Goal: Transaction & Acquisition: Purchase product/service

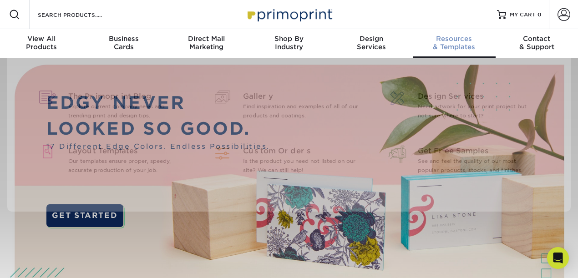
click at [485, 54] on link "Resources & Templates" at bounding box center [454, 43] width 82 height 29
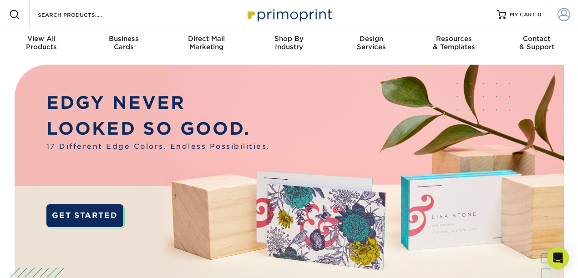
click at [557, 18] on span at bounding box center [563, 14] width 13 height 13
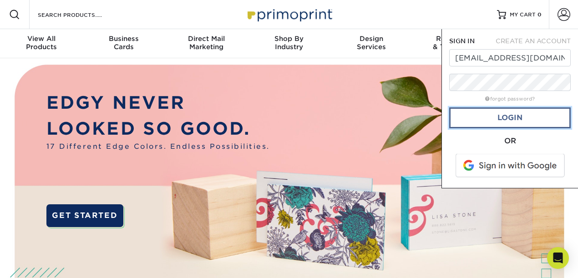
click at [539, 118] on link "Login" at bounding box center [509, 117] width 121 height 21
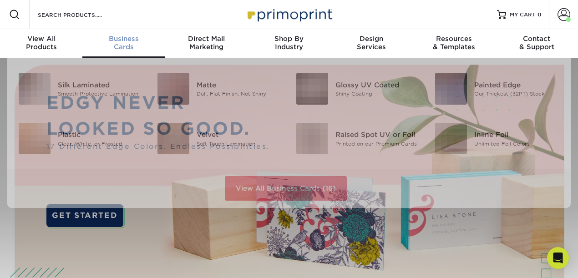
click at [126, 45] on div "Business Cards" at bounding box center [123, 43] width 82 height 16
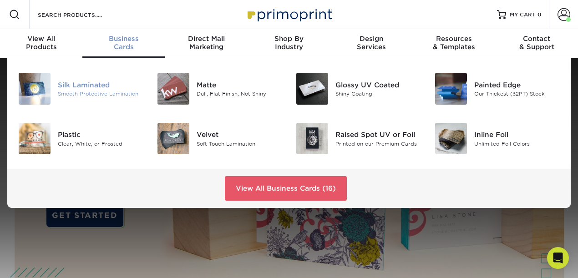
click at [106, 87] on div "Silk Laminated" at bounding box center [101, 85] width 86 height 10
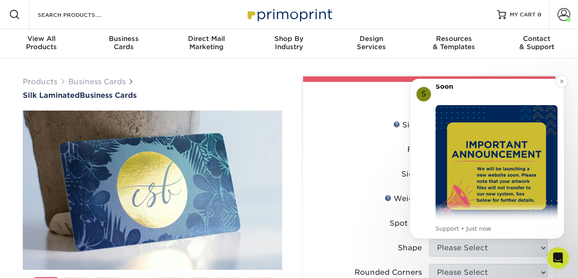
scroll to position [20, 0]
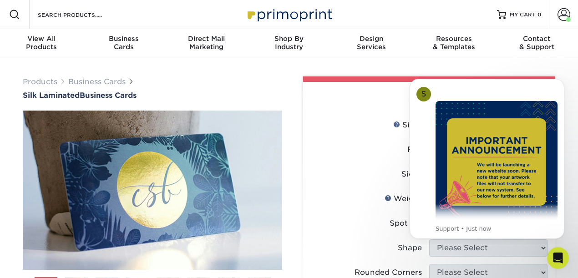
click at [332, 172] on label "Sides" at bounding box center [370, 174] width 118 height 17
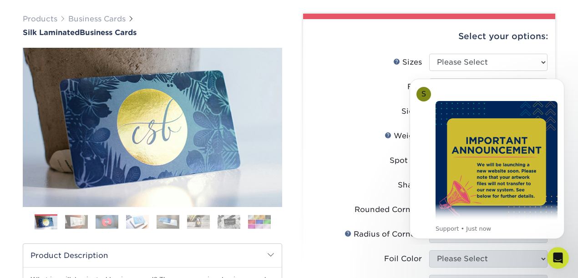
scroll to position [87, 0]
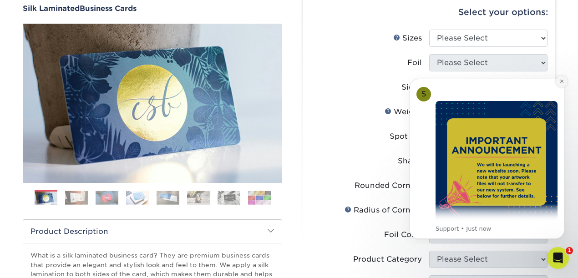
drag, startPoint x: 559, startPoint y: 82, endPoint x: 959, endPoint y: 153, distance: 406.0
click at [559, 82] on icon "Dismiss notification" at bounding box center [561, 81] width 5 height 5
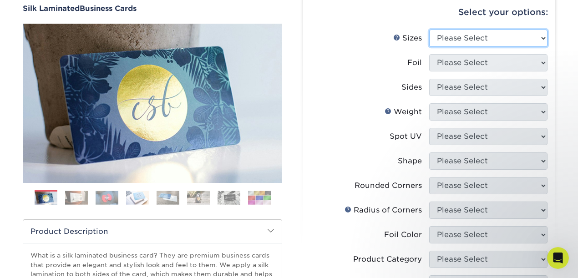
click at [491, 40] on select "Please Select 1.5" x 3.5" - Mini 1.75" x 3.5" - Mini 2" x 2" - Square 2" x 3" -…" at bounding box center [488, 38] width 118 height 17
select select "2.00x3.50"
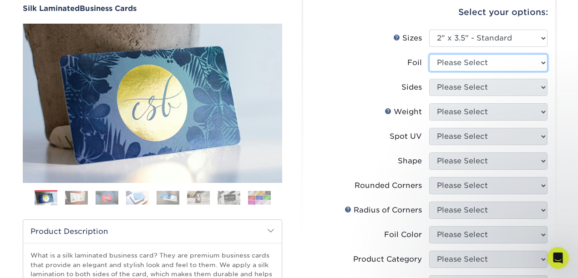
click at [471, 65] on select "Please Select Yes No" at bounding box center [488, 62] width 118 height 17
select select "1"
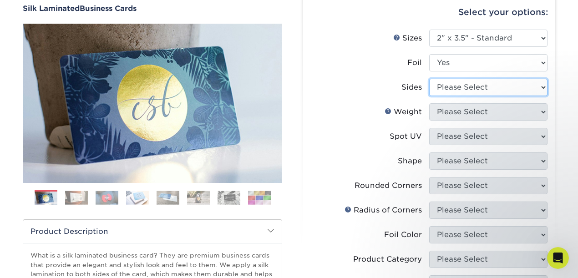
click at [458, 88] on select "Please Select Print Both Sides - Foil Both Sides Print Both Sides - Foil Front …" at bounding box center [488, 87] width 118 height 17
select select "34527644-b4fd-4ffb-9092-1318eefcd9d9"
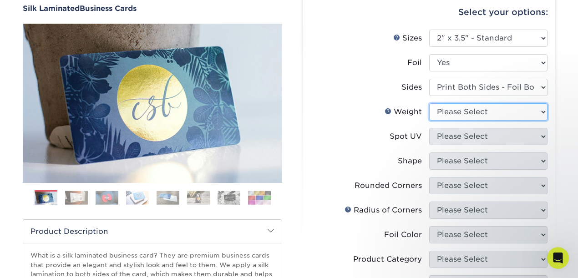
click at [460, 111] on select "Please Select 16PT" at bounding box center [488, 111] width 118 height 17
select select "16PT"
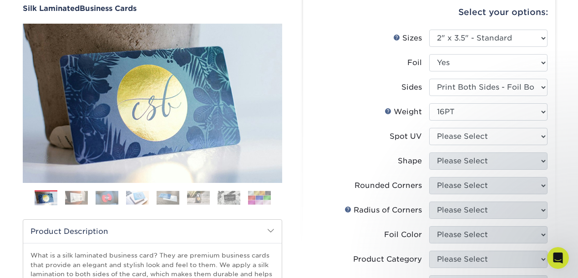
click at [463, 135] on select "Please Select No Spot UV Front and Back (Both Sides) Front Only Back Only" at bounding box center [488, 136] width 118 height 17
select select "3"
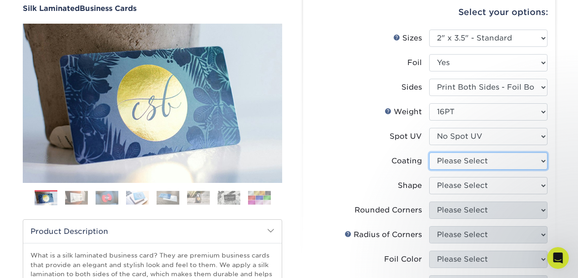
click at [464, 162] on select at bounding box center [488, 160] width 118 height 17
select select "3e7618de-abca-4bda-9f97-8b9129e913d8"
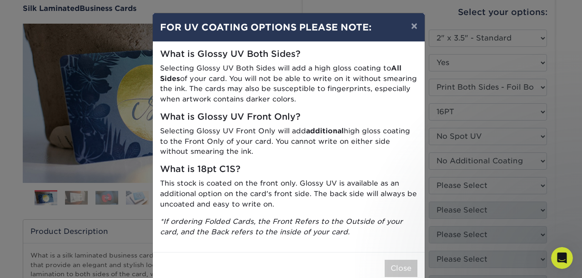
click at [473, 170] on div "× FOR UV COATING OPTIONS PLEASE NOTE: What is Glossy UV Both Sides? Selecting G…" at bounding box center [291, 139] width 582 height 278
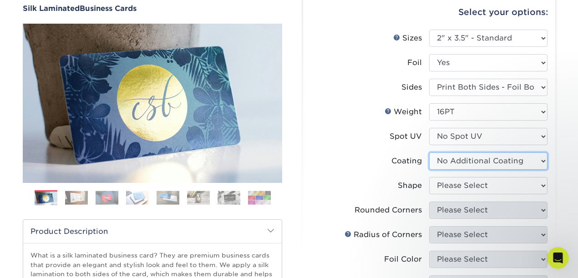
click at [486, 164] on select at bounding box center [488, 160] width 118 height 17
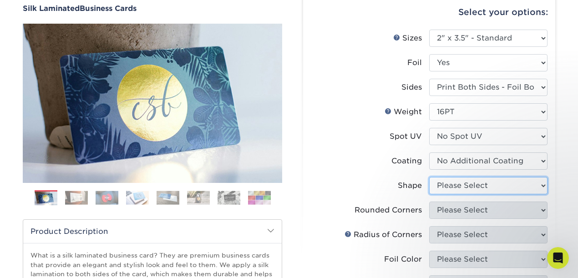
click at [455, 185] on select "Please Select Standard" at bounding box center [488, 185] width 118 height 17
select select "standard"
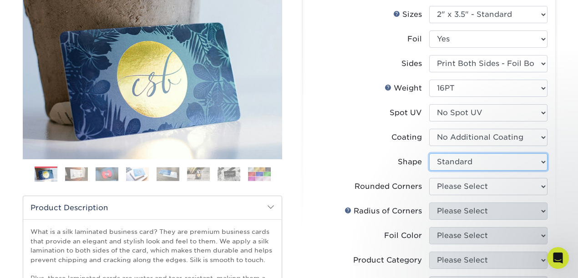
scroll to position [117, 0]
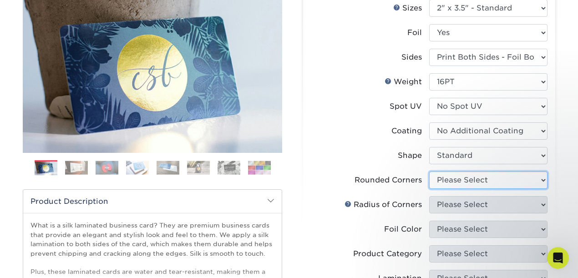
click at [474, 181] on select "Please Select Yes - Round 2 Corners Yes - Round 4 Corners No" at bounding box center [488, 179] width 118 height 17
select select "0"
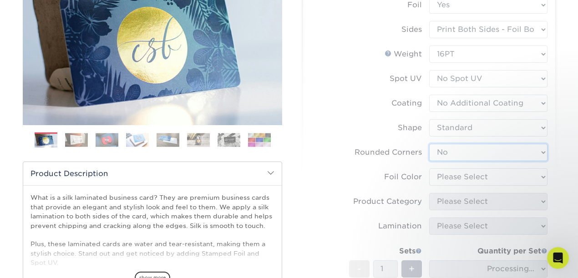
scroll to position [210, 0]
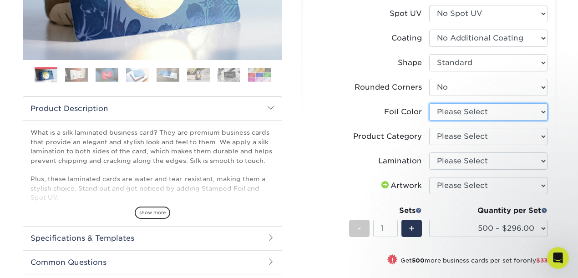
click at [470, 114] on select "Please Select Silver Foil Black Foil Blue Foil Copper Foil Gold Foil Red Foil R…" at bounding box center [488, 111] width 118 height 17
select select "acffa4a5-22f9-4585-ba3f-0adaa54b8c85"
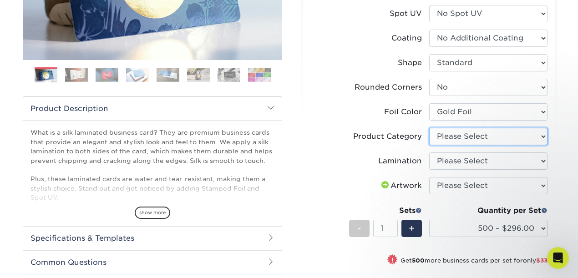
click at [452, 139] on select "Please Select Business Cards" at bounding box center [488, 136] width 118 height 17
select select "3b5148f1-0588-4f88-a218-97bcfdce65c1"
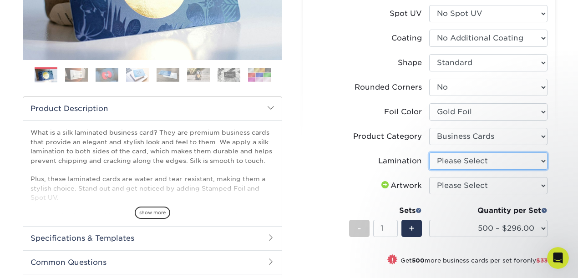
click at [453, 157] on select "Please Select Silk" at bounding box center [488, 160] width 118 height 17
select select "ccacb42f-45f7-42d3-bbd3-7c8421cf37f0"
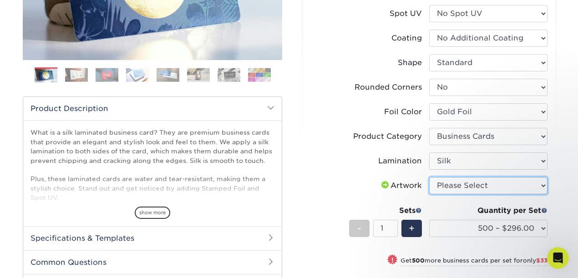
click at [455, 181] on select "Please Select I will upload files I need a design - $100" at bounding box center [488, 185] width 118 height 17
select select "upload"
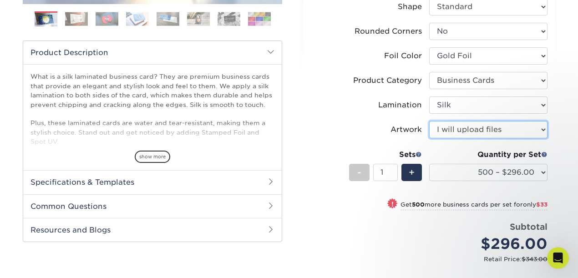
scroll to position [349, 0]
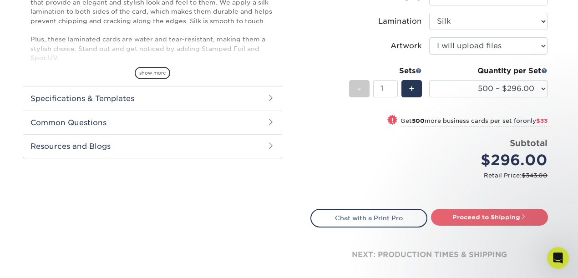
click at [480, 216] on link "Proceed to Shipping" at bounding box center [489, 217] width 117 height 16
type input "Set 1"
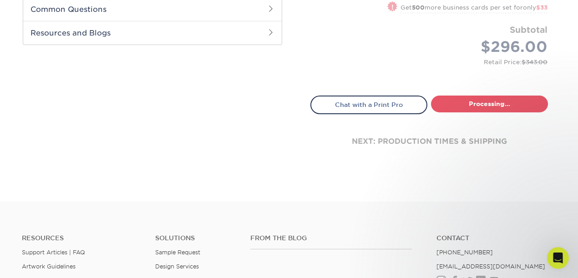
select select "9ffe56ee-2d29-49ce-80e7-1340f34d96f1"
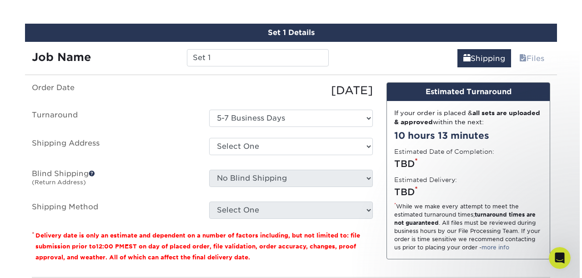
scroll to position [583, 0]
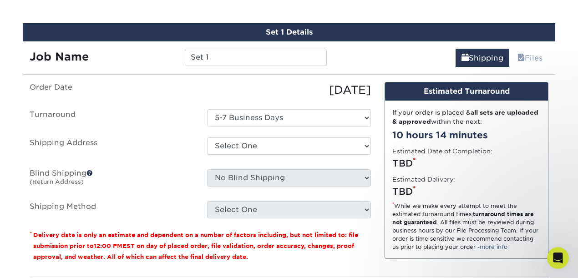
click at [80, 54] on strong "Job Name" at bounding box center [59, 56] width 59 height 13
click at [72, 86] on label "Order Date" at bounding box center [111, 90] width 177 height 16
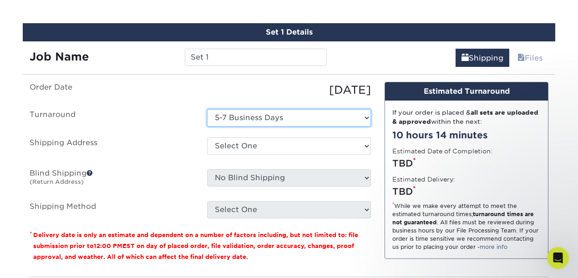
click at [278, 117] on select "Select One 5-7 Business Days" at bounding box center [289, 117] width 164 height 17
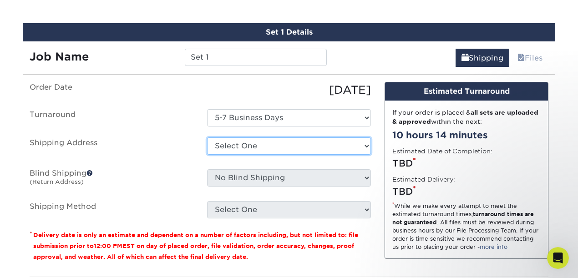
click at [254, 145] on select "Select One Alvin Ignacio Bergenfield BSOM Barbershop Casa De Lobo Eric Feminink…" at bounding box center [289, 145] width 164 height 17
select select "newaddress"
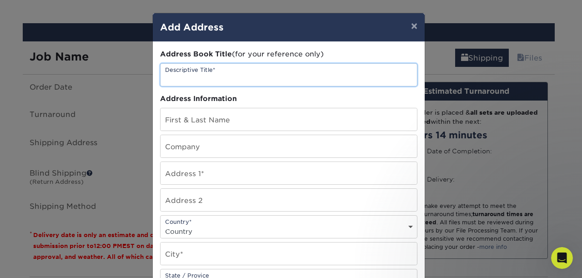
click at [237, 75] on input "text" at bounding box center [289, 75] width 257 height 22
type input "[PERSON_NAME]"
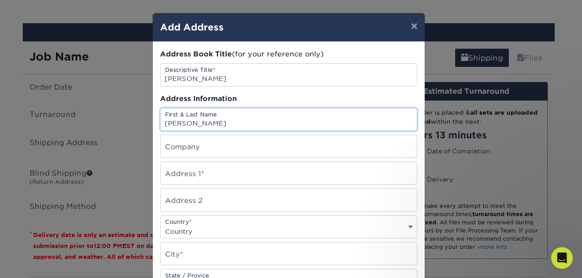
type input "[PERSON_NAME]"
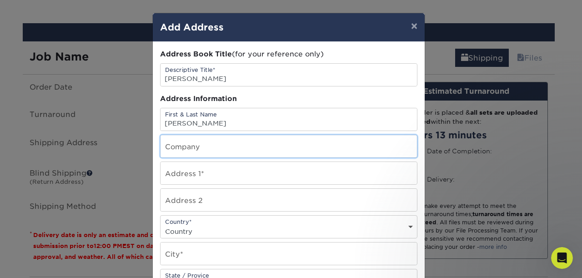
click at [204, 155] on input "text" at bounding box center [289, 146] width 257 height 22
type input "Protected Six"
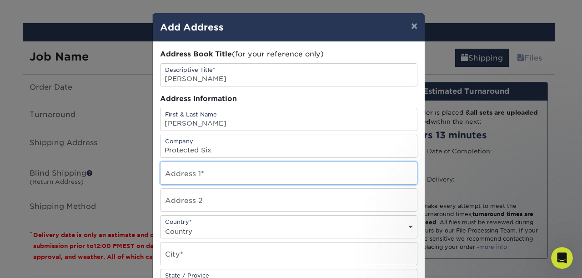
click at [206, 181] on input "text" at bounding box center [289, 173] width 257 height 22
type input "[STREET_ADDRESS]"
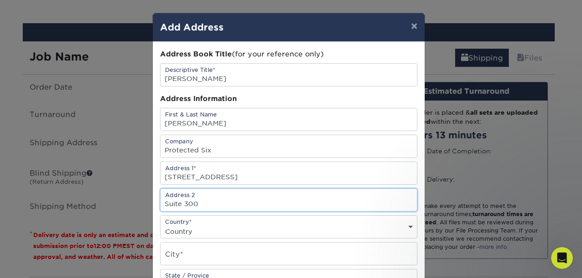
type input "Suite 300"
click at [204, 229] on select "Country United States Canada ----------------------------- Afghanistan Albania …" at bounding box center [289, 231] width 257 height 13
select select "US"
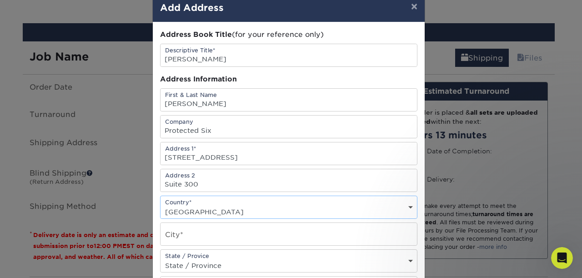
scroll to position [27, 0]
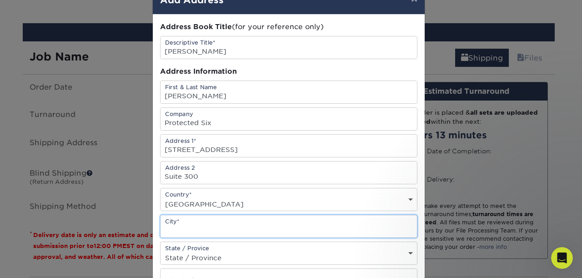
click at [201, 230] on input "text" at bounding box center [289, 226] width 257 height 22
type input "f"
type input "Fort Lauderdale"
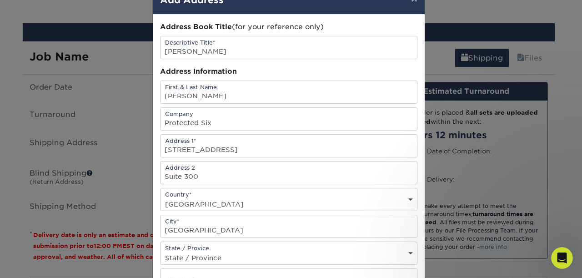
click at [196, 253] on select "State / Province Alabama Alaska Arizona Arkansas California Colorado Connecticu…" at bounding box center [289, 257] width 257 height 13
select select "FL"
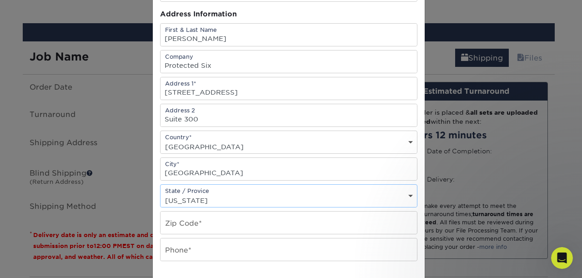
scroll to position [89, 0]
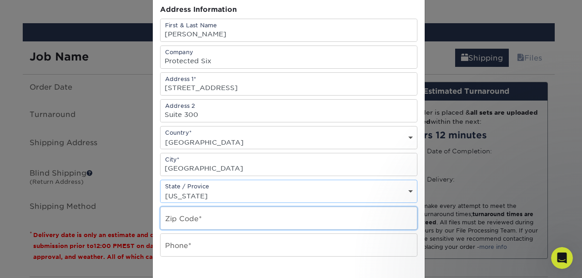
click at [223, 219] on input "text" at bounding box center [289, 218] width 257 height 22
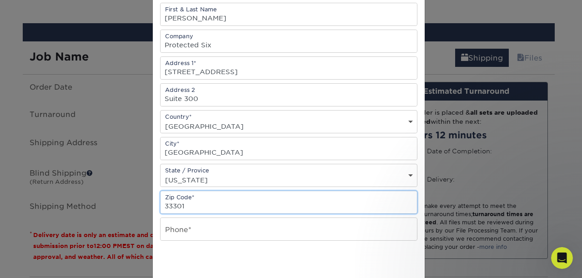
scroll to position [181, 0]
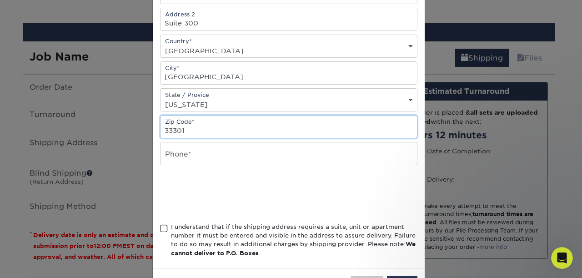
type input "33301"
click at [194, 159] on input "text" at bounding box center [289, 153] width 257 height 22
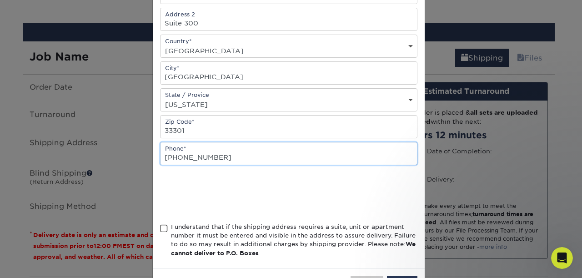
type input "646-284-5052"
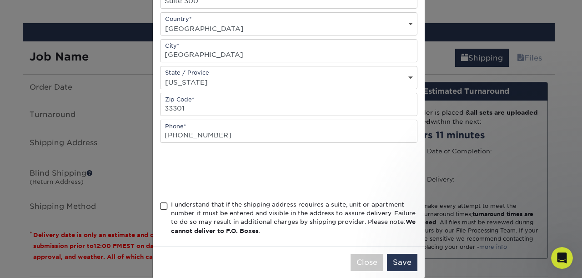
scroll to position [206, 0]
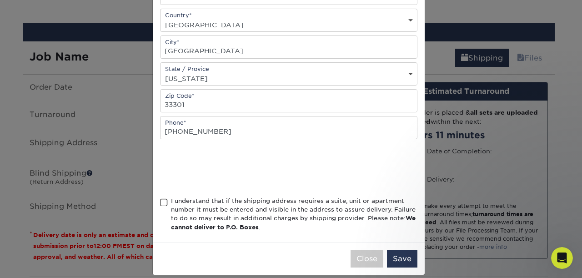
click at [161, 200] on span at bounding box center [164, 202] width 8 height 9
click at [0, 0] on input "I understand that if the shipping address requires a suite, unit or apartment n…" at bounding box center [0, 0] width 0 height 0
click at [401, 253] on button "Save" at bounding box center [402, 258] width 30 height 17
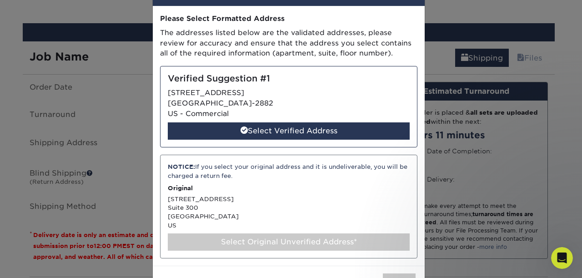
scroll to position [39, 0]
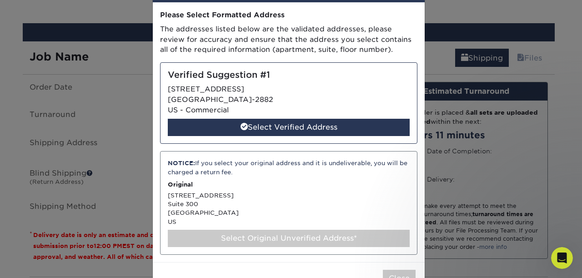
click at [296, 235] on div "Select Original Unverified Address*" at bounding box center [289, 238] width 242 height 17
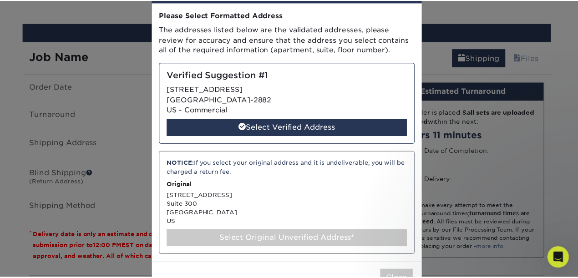
scroll to position [0, 0]
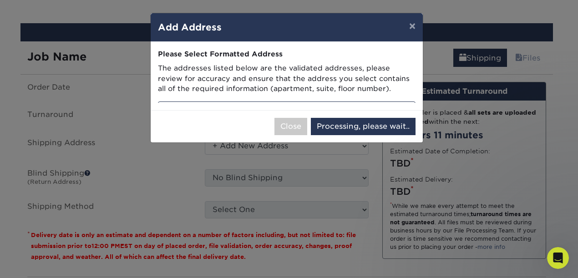
select select "285767"
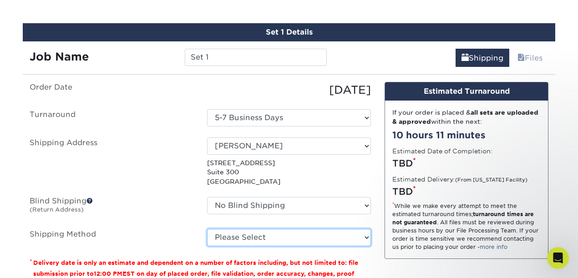
click at [314, 236] on select "Please Select Ground Shipping (+$8.96) 3 Day Shipping Service (+$15.34) 2 Day A…" at bounding box center [289, 237] width 164 height 17
select select "01"
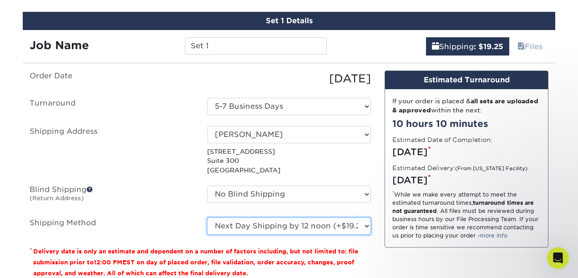
scroll to position [681, 0]
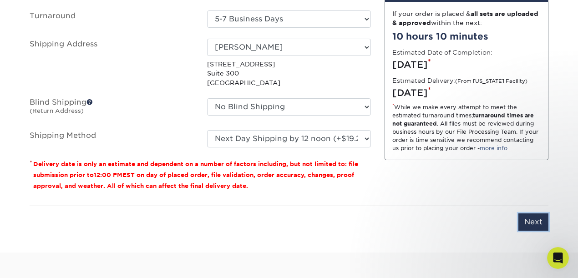
click at [528, 218] on input "Next" at bounding box center [533, 221] width 30 height 17
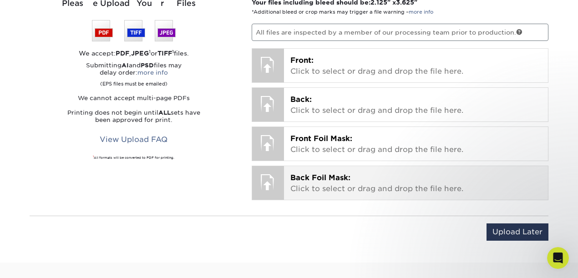
scroll to position [666, 0]
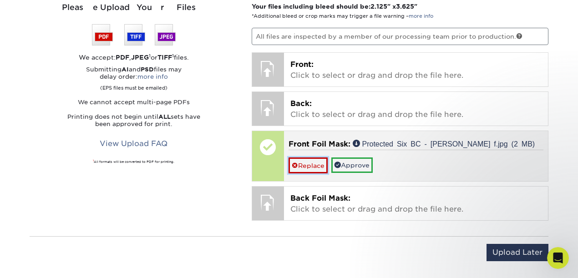
click at [302, 162] on link "Replace" at bounding box center [307, 165] width 39 height 16
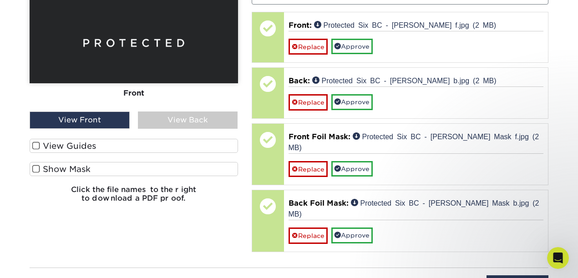
scroll to position [703, 0]
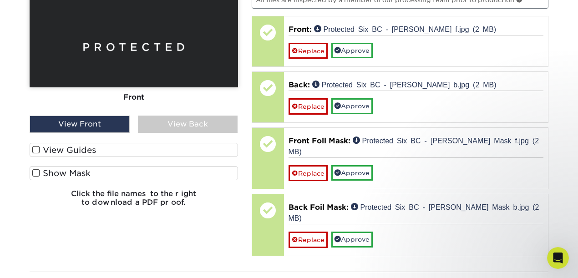
click at [38, 148] on span at bounding box center [36, 150] width 8 height 9
click at [0, 0] on input "View Guides" at bounding box center [0, 0] width 0 height 0
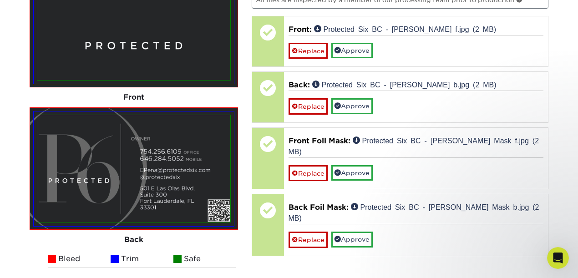
scroll to position [844, 0]
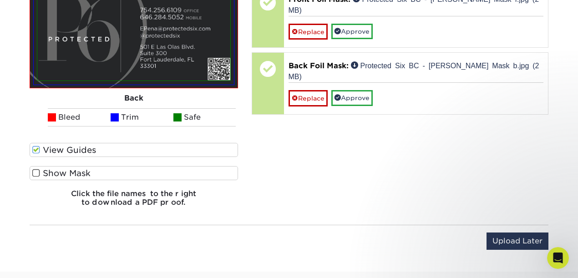
click at [33, 170] on span at bounding box center [36, 173] width 8 height 9
click at [0, 0] on input "Show Mask" at bounding box center [0, 0] width 0 height 0
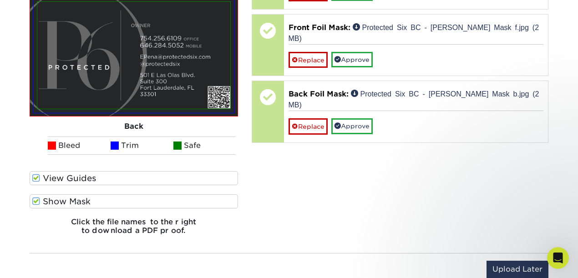
scroll to position [678, 0]
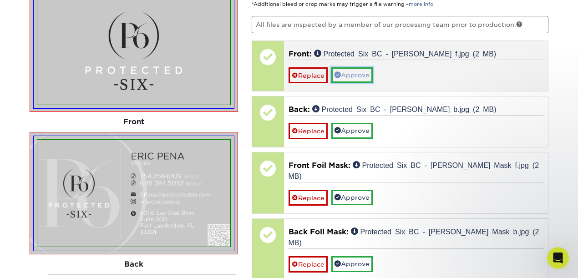
click at [361, 77] on link "Approve" at bounding box center [351, 74] width 41 height 15
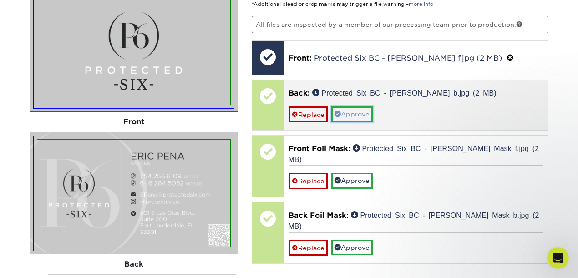
click at [364, 113] on link "Approve" at bounding box center [351, 113] width 41 height 15
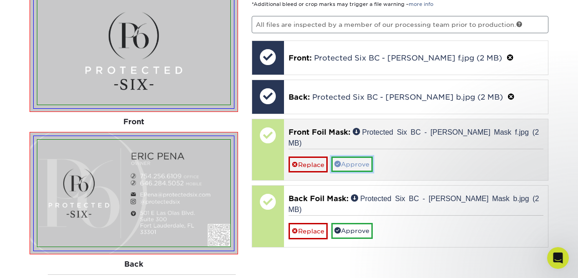
click at [368, 156] on link "Approve" at bounding box center [351, 163] width 41 height 15
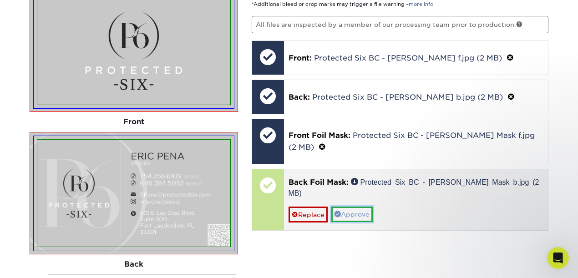
click at [362, 206] on link "Approve" at bounding box center [351, 213] width 41 height 15
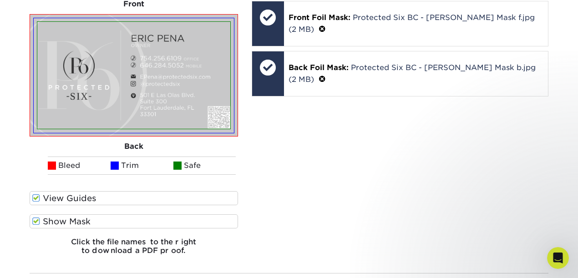
scroll to position [845, 0]
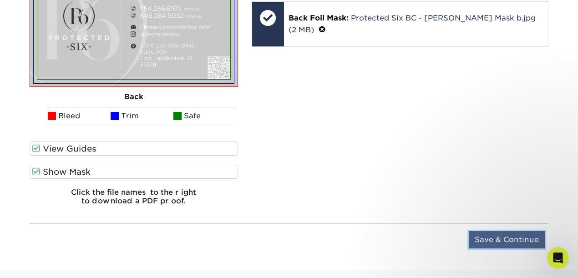
click at [498, 242] on input "Save & Continue" at bounding box center [506, 239] width 76 height 17
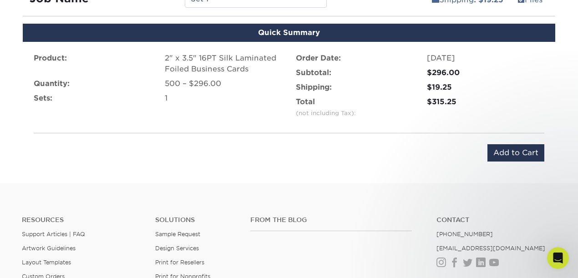
scroll to position [565, 0]
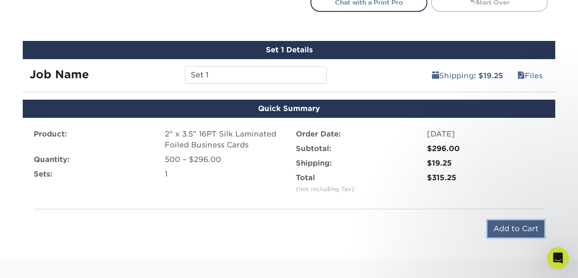
click at [498, 231] on input "Add to Cart" at bounding box center [515, 228] width 57 height 17
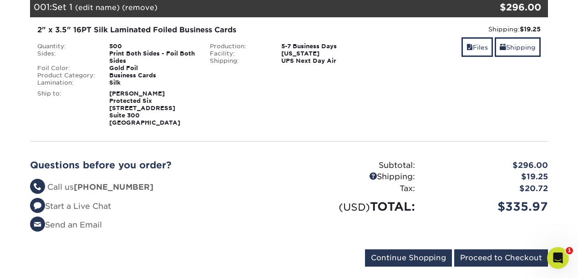
scroll to position [145, 0]
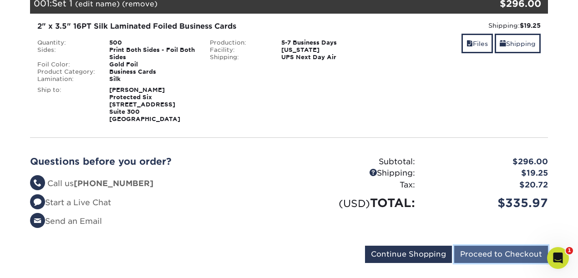
click at [499, 257] on input "Proceed to Checkout" at bounding box center [501, 254] width 94 height 17
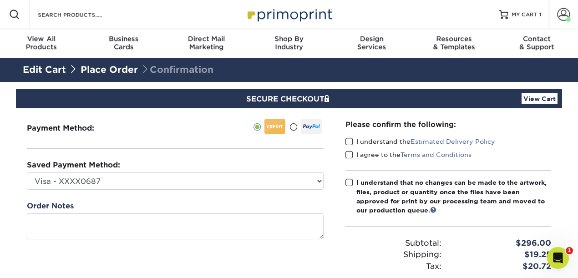
click at [349, 141] on span at bounding box center [349, 141] width 8 height 9
click at [0, 0] on input "I understand the Estimated Delivery Policy" at bounding box center [0, 0] width 0 height 0
click at [349, 154] on span at bounding box center [349, 155] width 8 height 9
click at [0, 0] on input "I agree to the Terms and Conditions" at bounding box center [0, 0] width 0 height 0
click at [315, 126] on div at bounding box center [311, 126] width 21 height 15
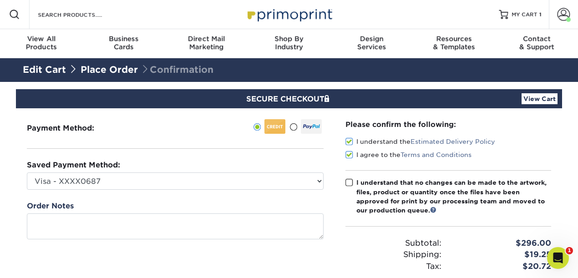
click at [0, 0] on input "radio" at bounding box center [0, 0] width 0 height 0
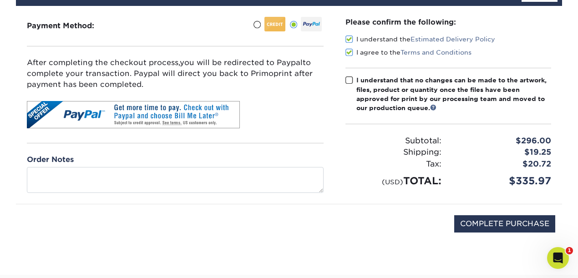
scroll to position [163, 0]
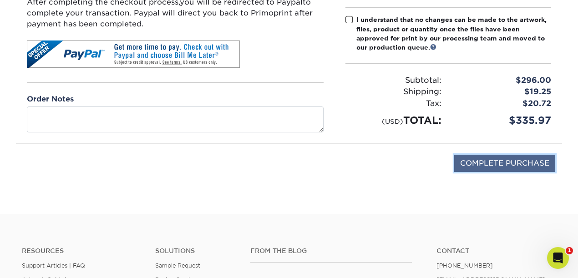
click at [494, 165] on input "COMPLETE PURCHASE" at bounding box center [504, 163] width 101 height 17
click at [494, 164] on input "COMPLETE PURCHASE" at bounding box center [504, 163] width 101 height 17
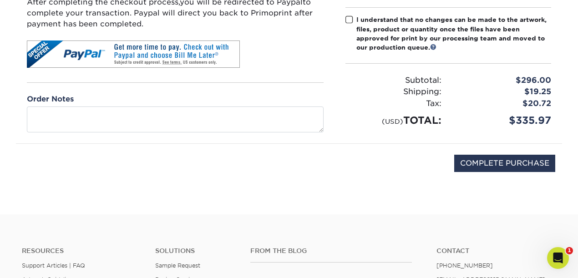
click at [350, 21] on span at bounding box center [349, 19] width 8 height 9
click at [0, 0] on input "I understand that no changes can be made to the artwork, files, product or quan…" at bounding box center [0, 0] width 0 height 0
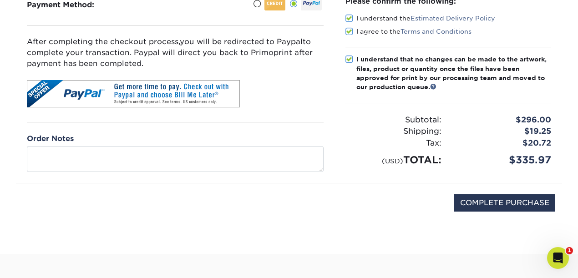
scroll to position [91, 0]
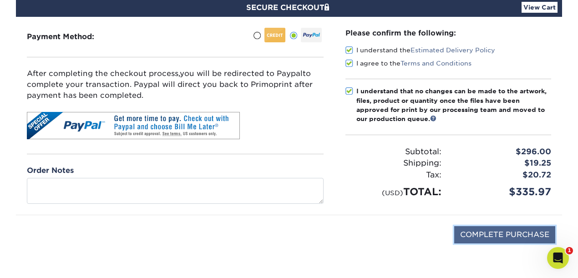
click at [485, 237] on input "COMPLETE PURCHASE" at bounding box center [504, 234] width 101 height 17
type input "PROCESSING, PLEASE WAIT..."
